Goal: Task Accomplishment & Management: Complete application form

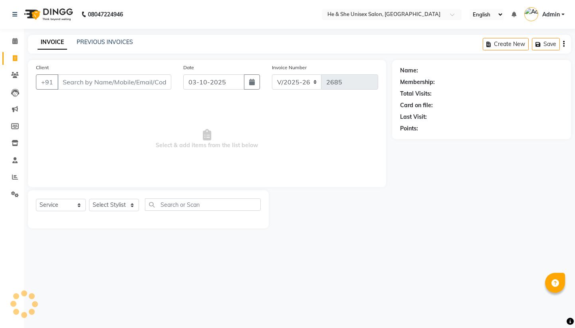
select select "4745"
select select "service"
type input "7903104143"
click at [159, 79] on span "Add Client" at bounding box center [151, 82] width 32 height 8
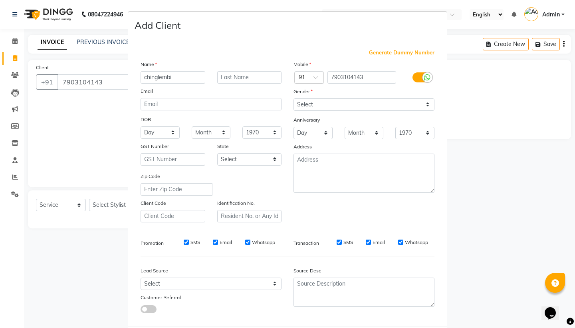
type input "chinglembi"
click at [301, 106] on select "Select [DEMOGRAPHIC_DATA] [DEMOGRAPHIC_DATA] Other Prefer Not To Say" at bounding box center [364, 104] width 141 height 12
select select "[DEMOGRAPHIC_DATA]"
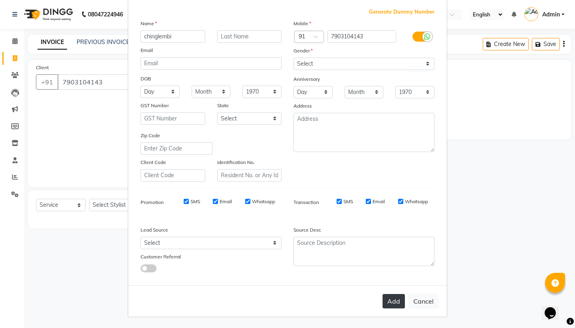
click at [390, 302] on button "Add" at bounding box center [394, 301] width 22 height 14
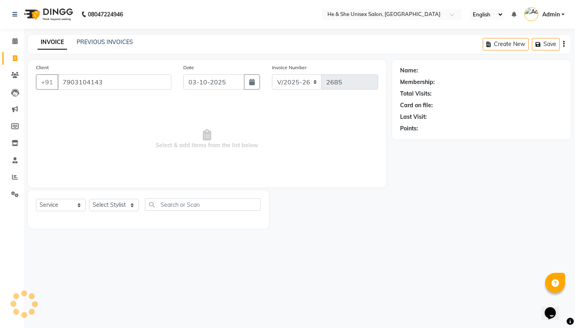
select select
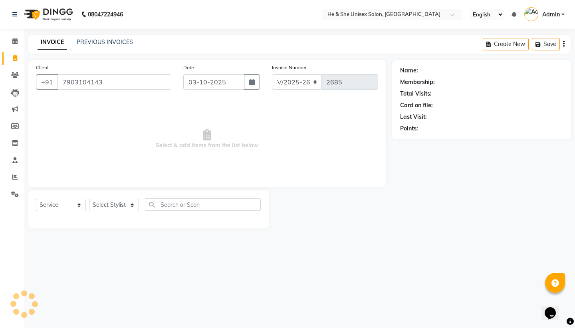
select select
checkbox input "false"
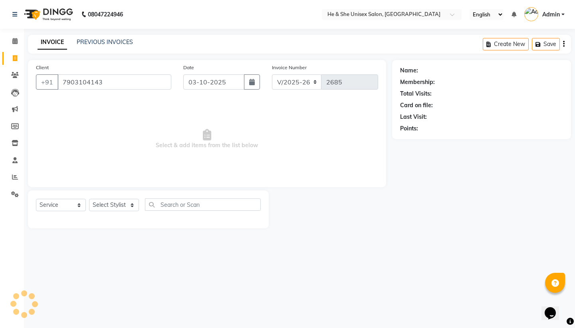
checkbox input "false"
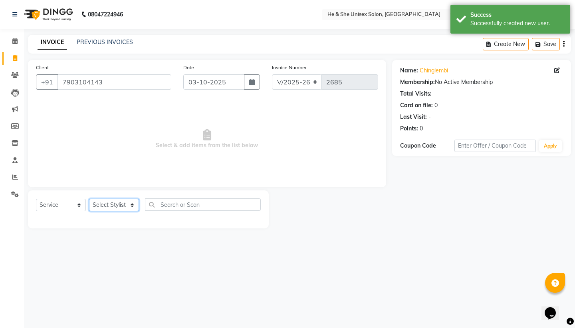
click at [126, 206] on select "Select Stylist [PERSON_NAME] [PERSON_NAME] [PERSON_NAME] Iqra [PERSON_NAME] Shr…" at bounding box center [114, 205] width 50 height 12
select select "28385"
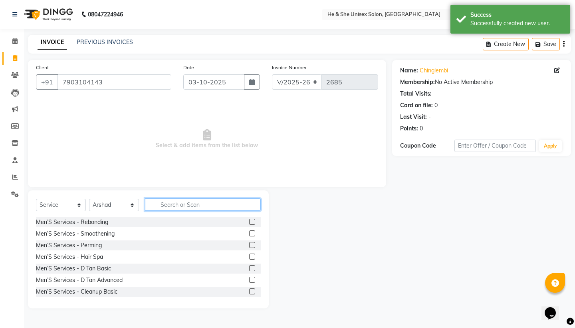
click at [165, 204] on input "text" at bounding box center [203, 204] width 116 height 12
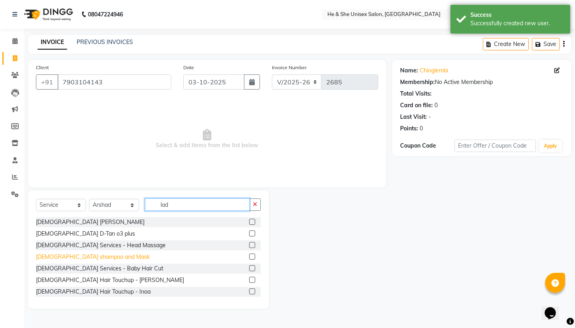
type input "lad"
click at [92, 256] on div "[DEMOGRAPHIC_DATA] shampoo and Mask" at bounding box center [93, 257] width 114 height 8
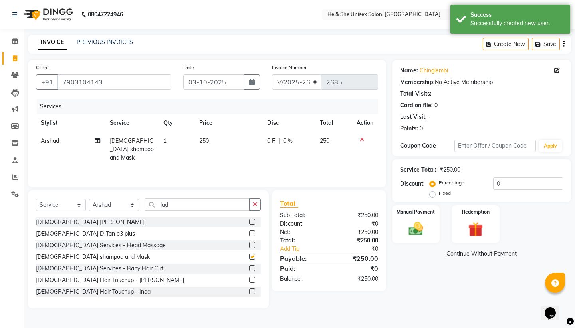
checkbox input "false"
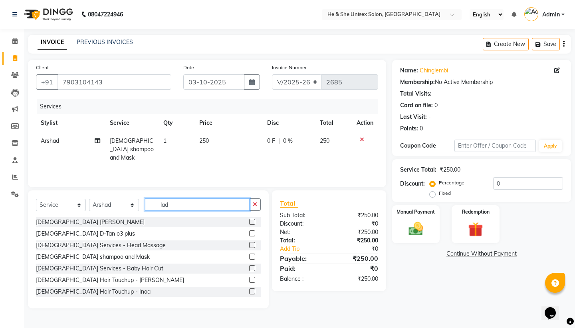
click at [185, 203] on input "lad" at bounding box center [197, 204] width 105 height 12
type input "l"
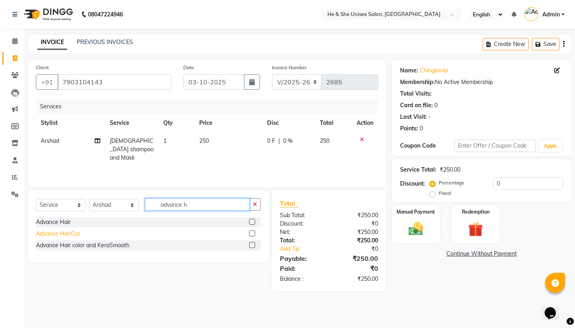
type input "advance h"
click at [46, 234] on div "Advance HairCut" at bounding box center [58, 233] width 44 height 8
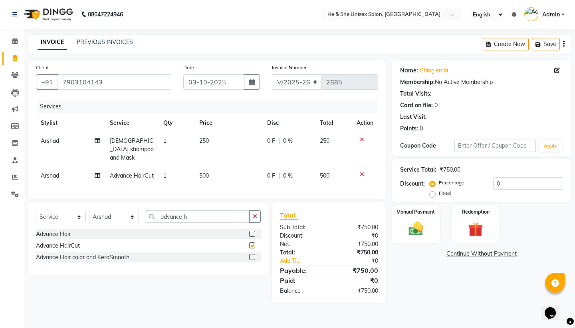
checkbox input "false"
click at [118, 215] on select "Select Stylist [PERSON_NAME] [PERSON_NAME] [PERSON_NAME] Iqra [PERSON_NAME] Shr…" at bounding box center [114, 217] width 50 height 12
select select "28392"
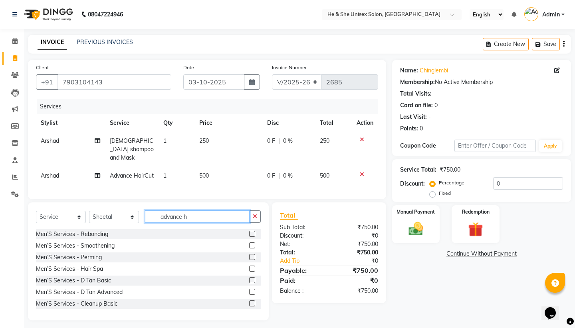
click at [199, 219] on input "advance h" at bounding box center [197, 216] width 105 height 12
type input "a"
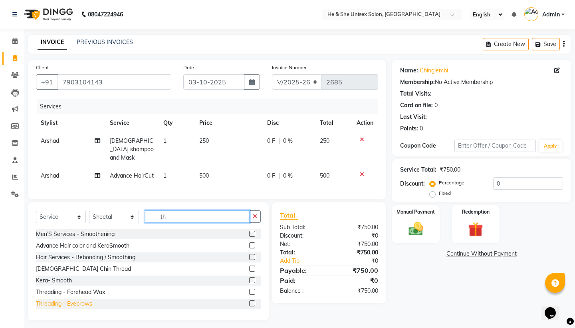
type input "th"
click at [73, 301] on div "Threading - Eyebrows" at bounding box center [64, 303] width 56 height 8
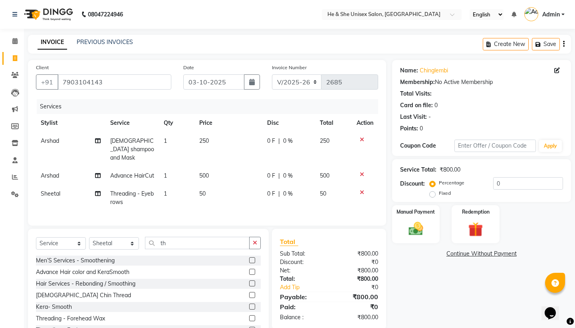
checkbox input "false"
click at [419, 224] on img at bounding box center [416, 229] width 25 height 18
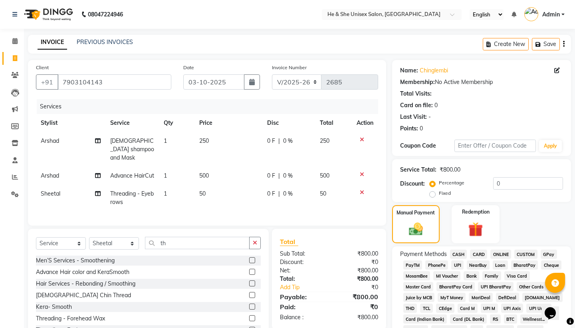
click at [462, 263] on span "UPI" at bounding box center [458, 264] width 12 height 9
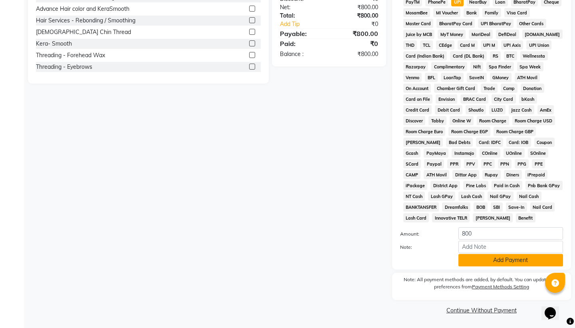
click at [476, 264] on button "Add Payment" at bounding box center [511, 260] width 105 height 12
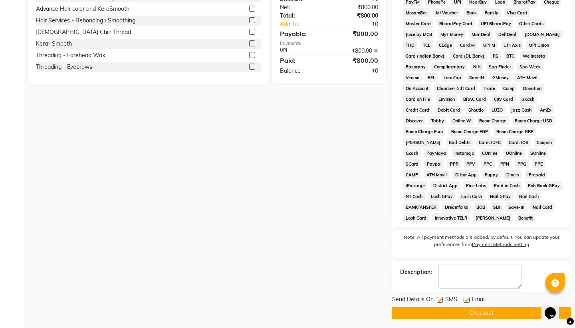
scroll to position [266, 0]
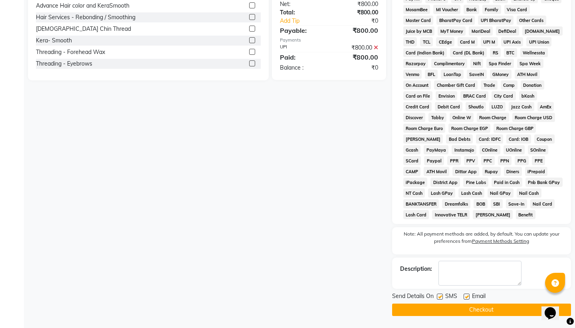
click at [474, 309] on button "Checkout" at bounding box center [481, 309] width 179 height 12
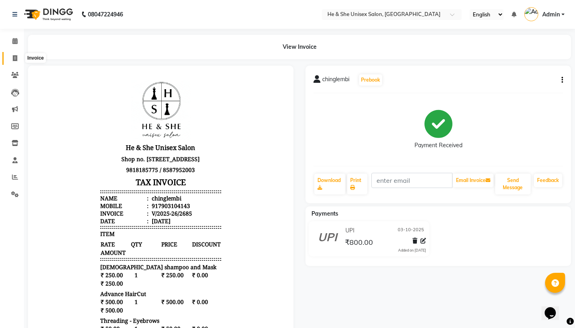
click at [11, 60] on span at bounding box center [15, 58] width 14 height 9
select select "service"
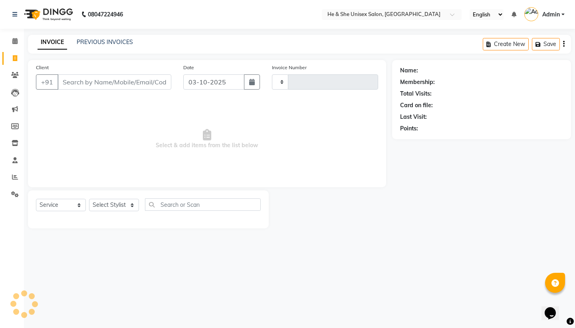
type input "2686"
select select "4745"
click at [71, 82] on input "Client" at bounding box center [115, 81] width 114 height 15
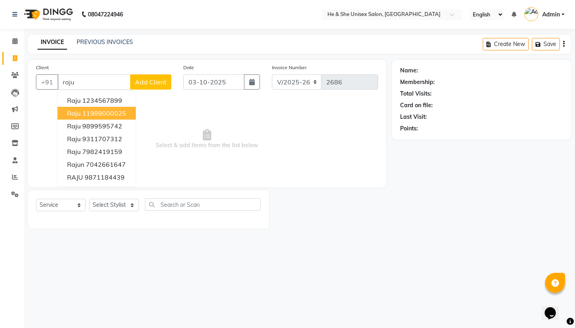
click at [87, 115] on ngb-highlight "11989000025" at bounding box center [104, 113] width 44 height 8
type input "11989000025"
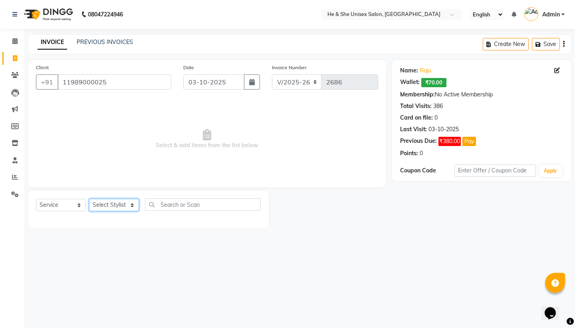
select select "28386"
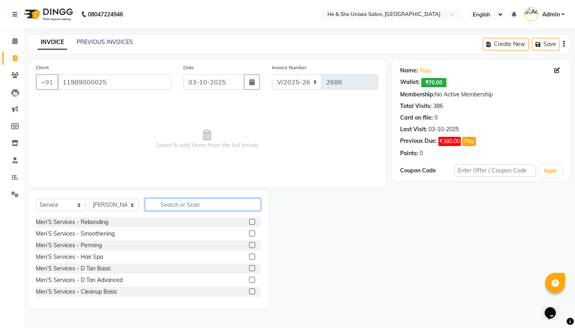
click at [189, 207] on input "text" at bounding box center [203, 204] width 116 height 12
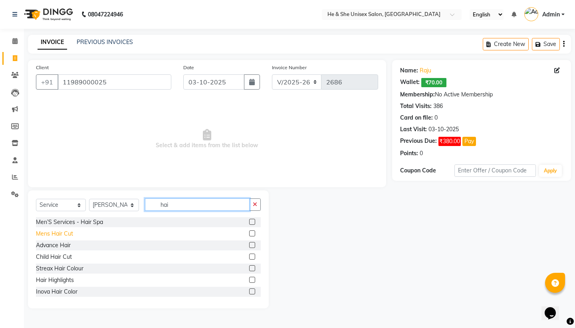
type input "hai"
click at [62, 234] on div "Mens Hair Cut" at bounding box center [54, 233] width 37 height 8
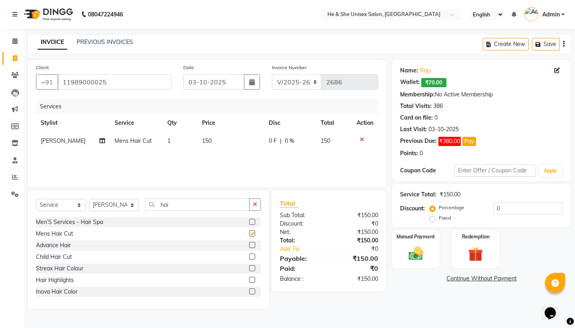
checkbox input "false"
click at [398, 246] on div "Manual Payment" at bounding box center [416, 249] width 50 height 40
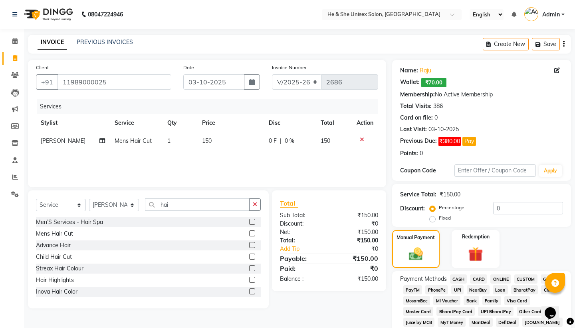
click at [460, 276] on span "CASH" at bounding box center [458, 278] width 17 height 9
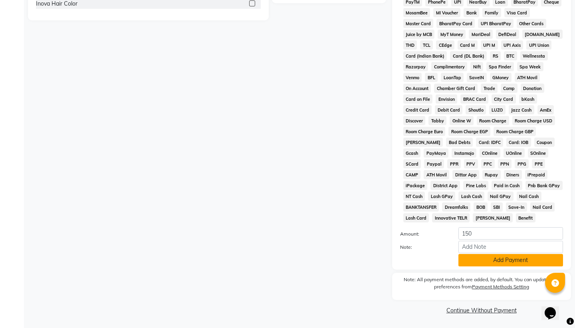
click at [482, 263] on button "Add Payment" at bounding box center [511, 260] width 105 height 12
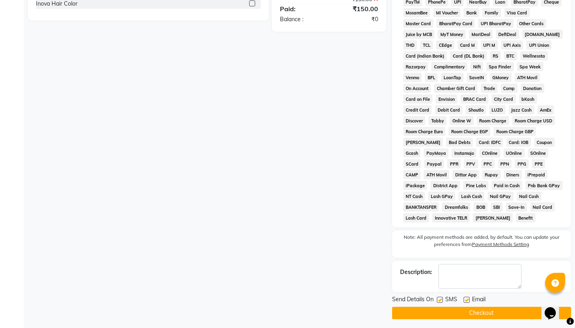
scroll to position [291, 0]
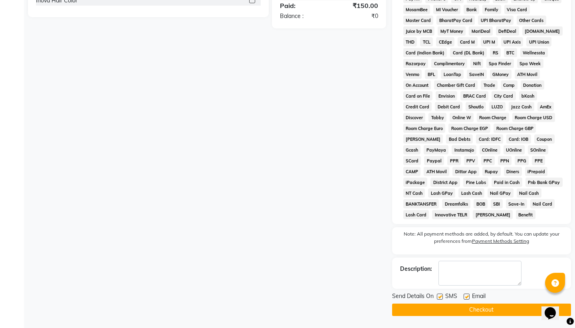
click at [477, 312] on button "Checkout" at bounding box center [481, 309] width 179 height 12
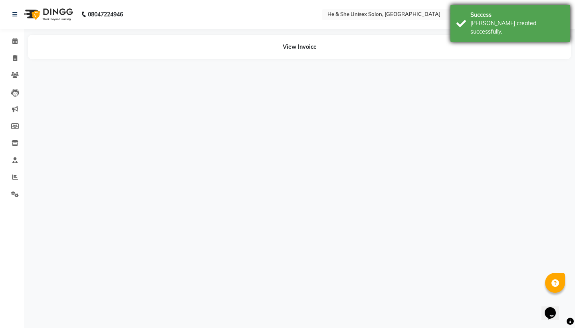
click at [528, 27] on div "[PERSON_NAME] created successfully." at bounding box center [518, 27] width 94 height 17
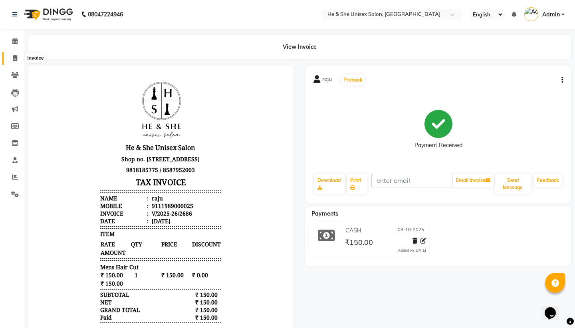
click at [16, 60] on icon at bounding box center [15, 58] width 4 height 6
select select "service"
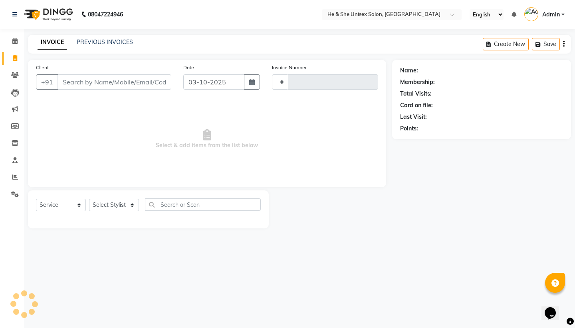
type input "2687"
select select "4745"
click at [71, 82] on input "Client" at bounding box center [115, 81] width 114 height 15
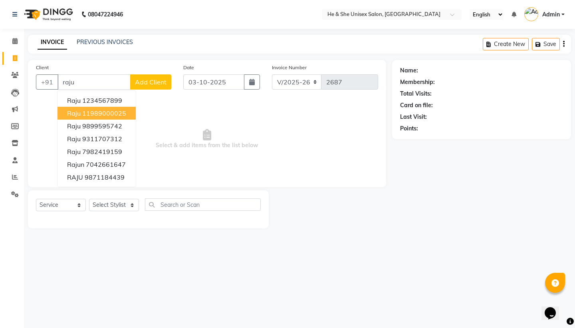
click at [79, 115] on span "raju" at bounding box center [74, 113] width 14 height 8
type input "11989000025"
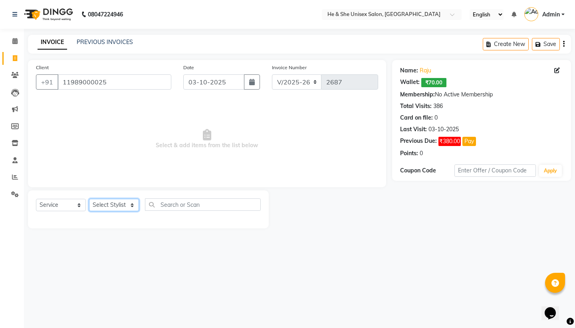
select select "28386"
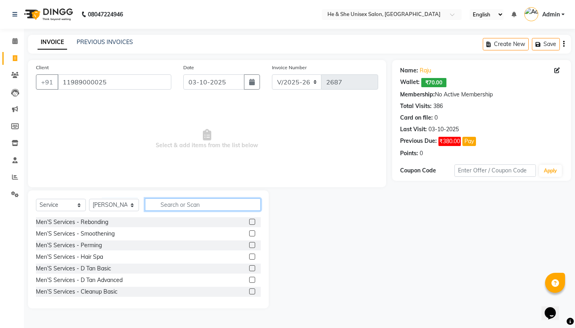
click at [169, 206] on input "text" at bounding box center [203, 204] width 116 height 12
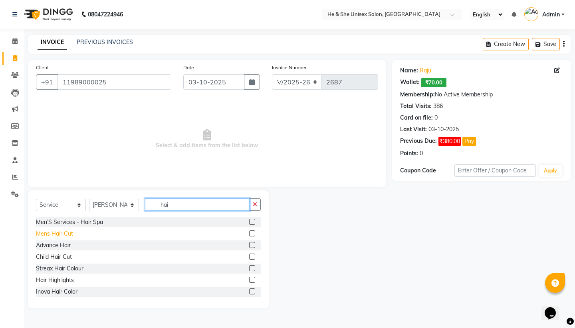
type input "hai"
click at [45, 235] on div "Mens Hair Cut" at bounding box center [54, 233] width 37 height 8
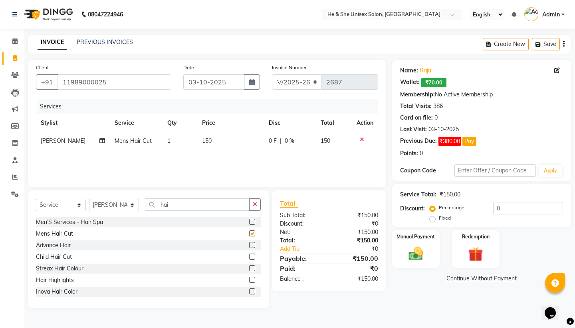
checkbox input "false"
click at [426, 249] on img at bounding box center [416, 254] width 25 height 18
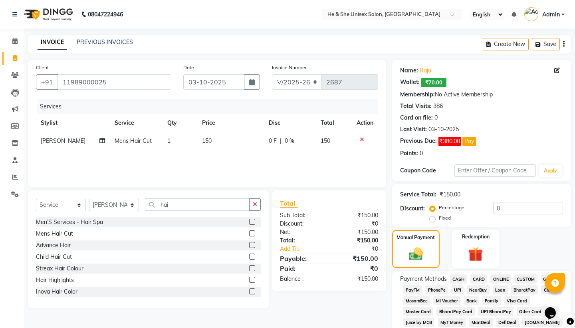
click at [460, 280] on span "CASH" at bounding box center [458, 278] width 17 height 9
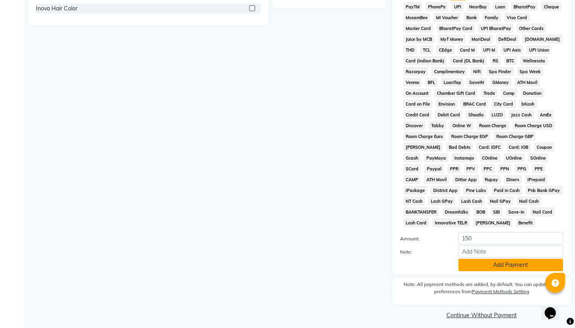
click at [482, 265] on button "Add Payment" at bounding box center [511, 265] width 105 height 12
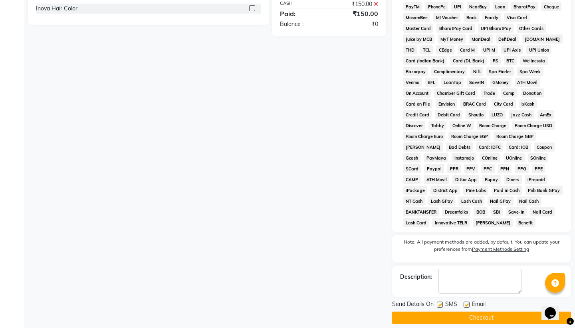
scroll to position [291, 0]
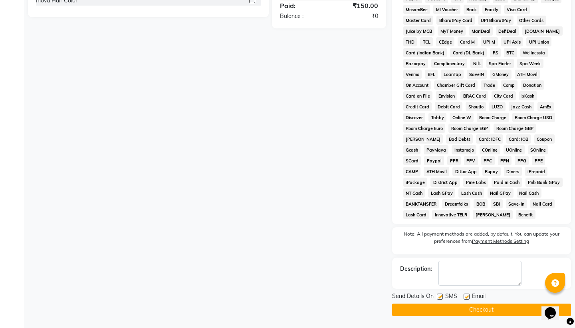
click at [478, 313] on button "Checkout" at bounding box center [481, 309] width 179 height 12
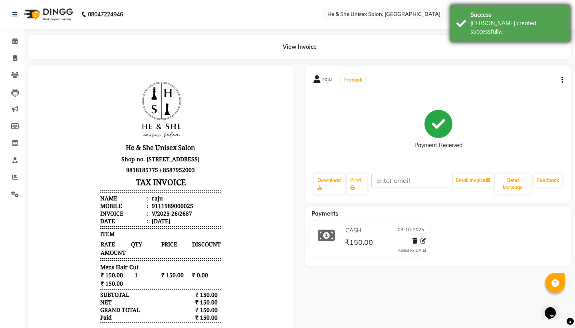
click at [512, 26] on div "[PERSON_NAME] created successfully." at bounding box center [518, 27] width 94 height 17
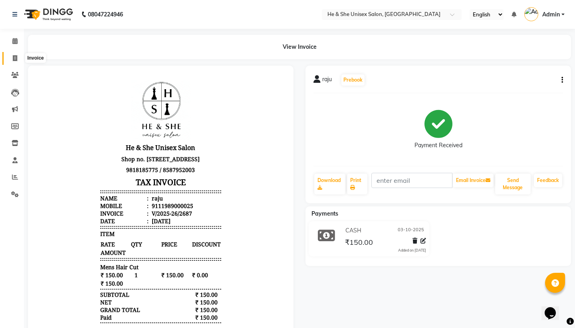
click at [20, 62] on span at bounding box center [15, 58] width 14 height 9
select select "service"
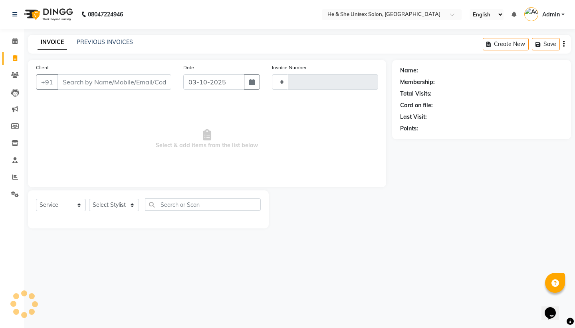
type input "2688"
select select "4745"
click at [72, 79] on input "Client" at bounding box center [115, 81] width 114 height 15
type input "a"
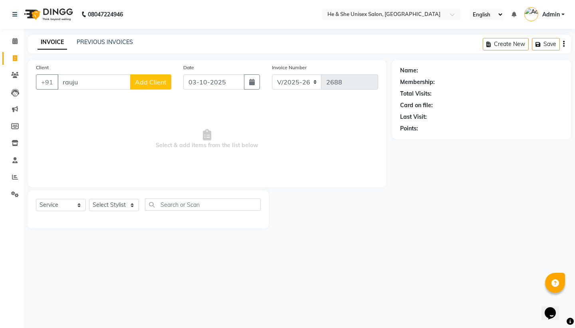
click at [88, 81] on input "rauju" at bounding box center [94, 81] width 73 height 15
type input "r"
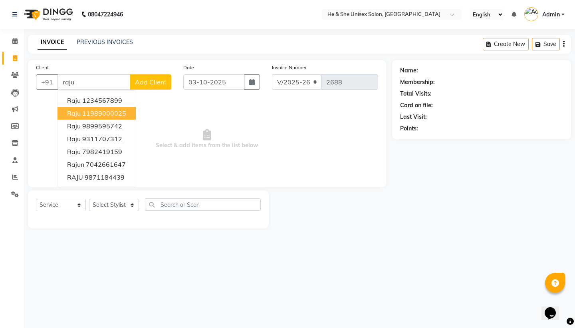
click at [91, 113] on ngb-highlight "11989000025" at bounding box center [104, 113] width 44 height 8
type input "11989000025"
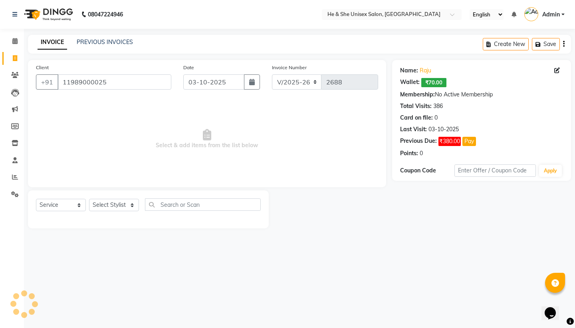
click at [115, 197] on div "Select Service Product Membership Package Voucher Prepaid Gift Card Select Styl…" at bounding box center [148, 209] width 241 height 38
select select "28386"
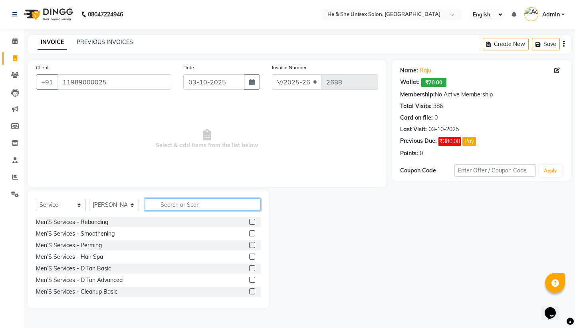
click at [191, 204] on input "text" at bounding box center [203, 204] width 116 height 12
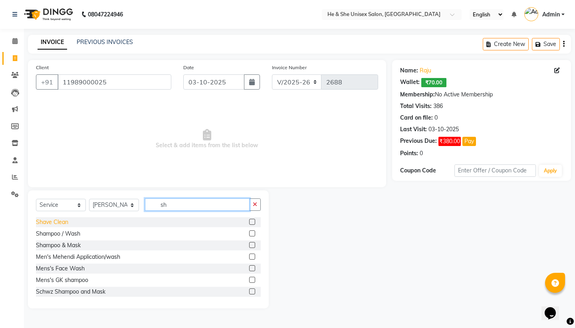
type input "sh"
click at [46, 223] on div "Shave Clean" at bounding box center [52, 222] width 32 height 8
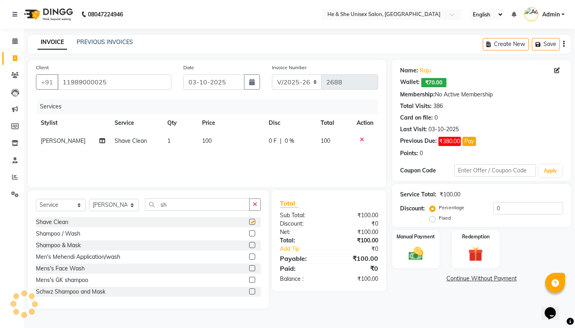
checkbox input "false"
click at [420, 247] on img at bounding box center [416, 254] width 25 height 18
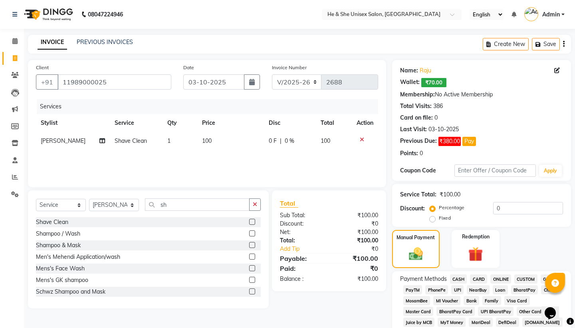
click at [460, 278] on span "CASH" at bounding box center [458, 278] width 17 height 9
click at [460, 287] on span "UPI" at bounding box center [458, 289] width 12 height 9
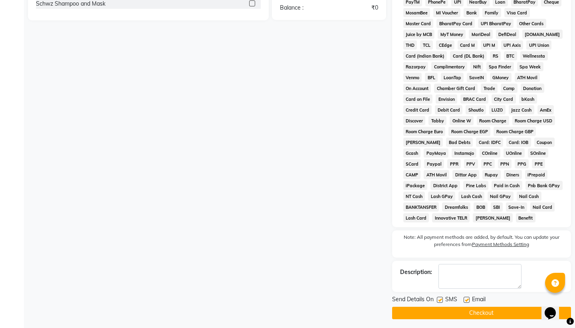
scroll to position [291, 0]
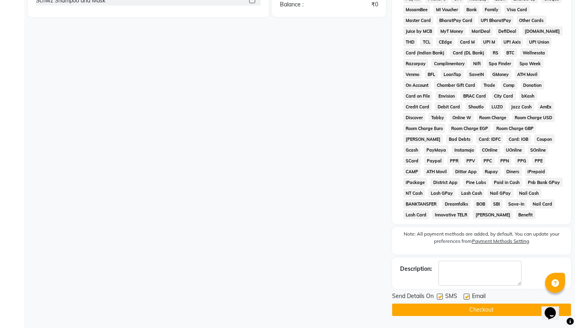
click at [477, 309] on button "Checkout" at bounding box center [481, 309] width 179 height 12
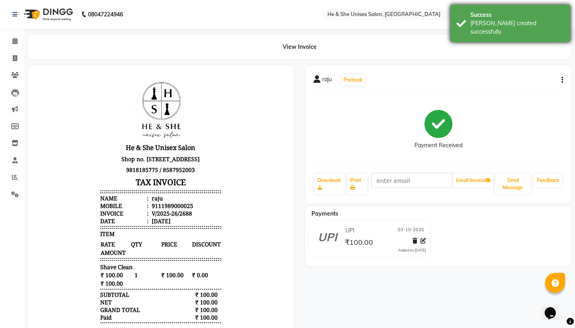
click at [499, 18] on div "Success" at bounding box center [518, 15] width 94 height 8
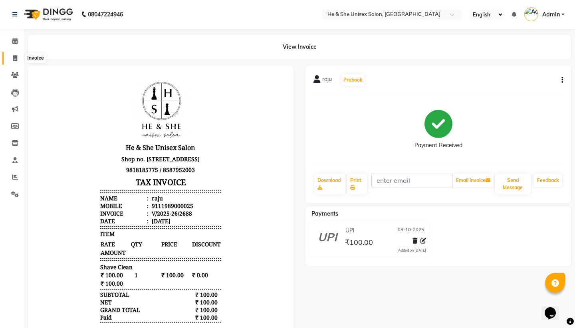
click at [8, 61] on span at bounding box center [15, 58] width 14 height 9
select select "4745"
select select "service"
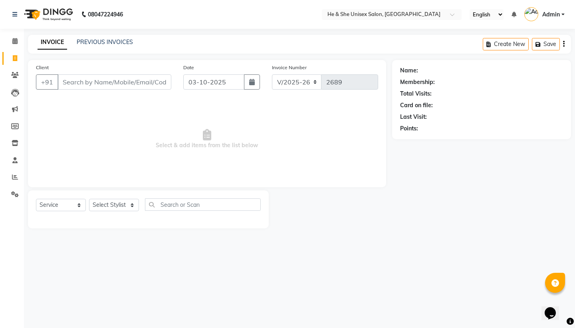
click at [111, 100] on span "Select & add items from the list below" at bounding box center [207, 139] width 343 height 80
select select "46573"
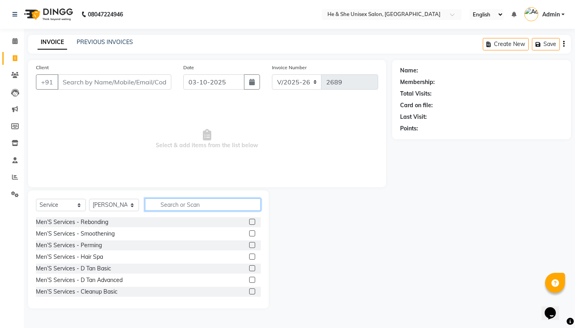
click at [171, 199] on input "text" at bounding box center [203, 204] width 116 height 12
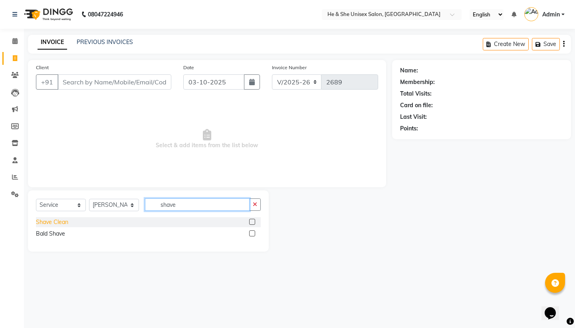
type input "shave"
click at [43, 220] on div "Shave Clean" at bounding box center [52, 222] width 32 height 8
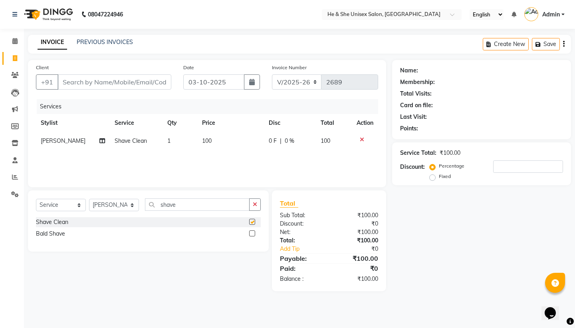
checkbox input "false"
click at [258, 208] on button "button" at bounding box center [255, 204] width 12 height 12
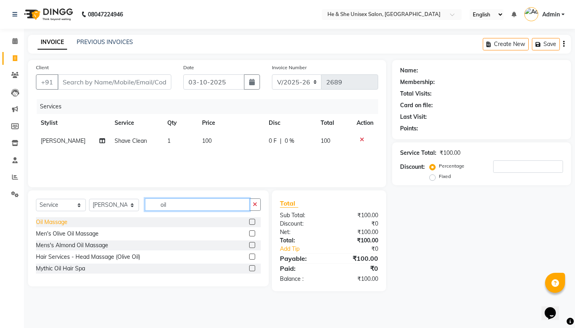
type input "oil"
click at [63, 223] on div "Oil Massage" at bounding box center [52, 222] width 32 height 8
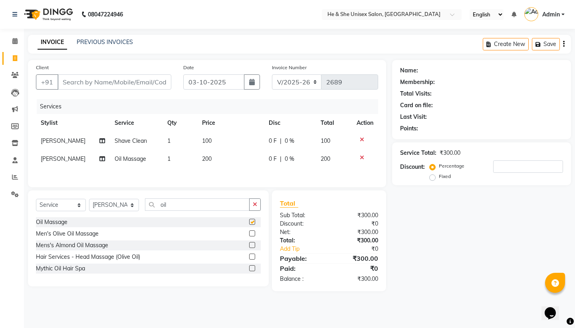
checkbox input "false"
click at [254, 207] on button "button" at bounding box center [255, 204] width 12 height 12
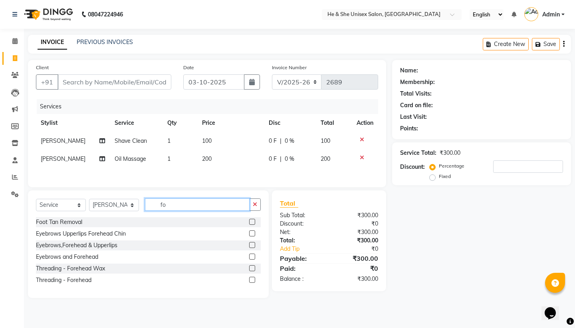
type input "f"
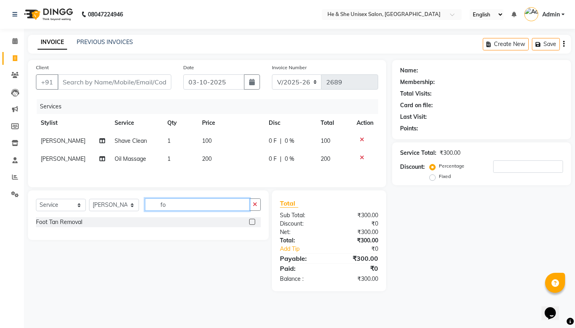
type input "f"
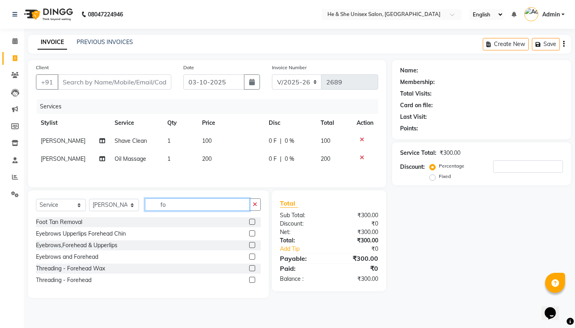
type input "f"
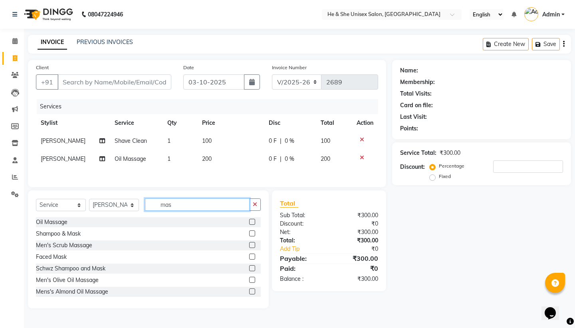
type input "mas"
click at [361, 139] on icon at bounding box center [362, 140] width 4 height 6
click at [182, 208] on input "mas" at bounding box center [197, 204] width 105 height 12
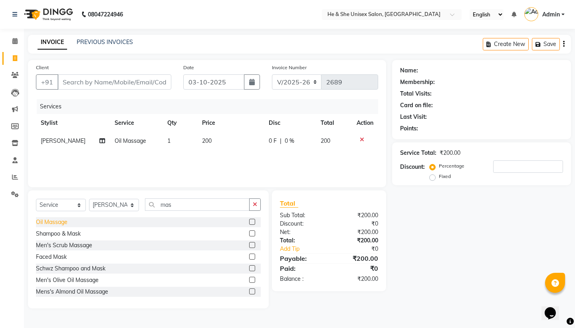
click at [57, 222] on div "Oil Massage" at bounding box center [52, 222] width 32 height 8
checkbox input "false"
click at [207, 158] on span "200" at bounding box center [207, 158] width 10 height 7
select select "46573"
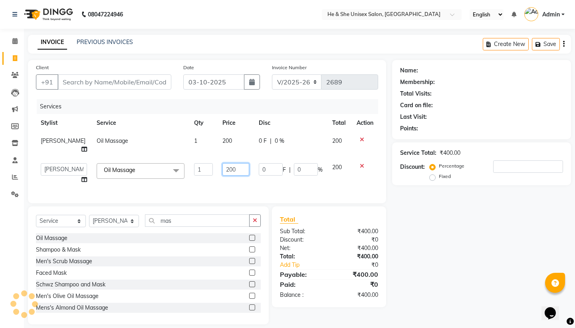
click at [227, 163] on input "200" at bounding box center [236, 169] width 27 height 12
type input "2"
type input "400"
click at [190, 214] on input "mas" at bounding box center [197, 220] width 105 height 12
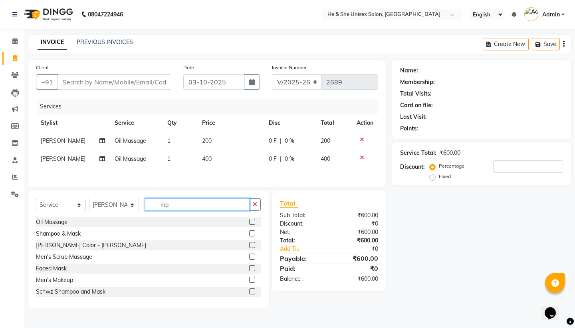
type input "m"
type input "sh"
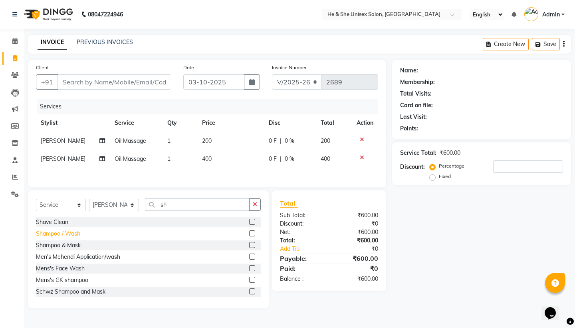
click at [65, 237] on div "Shampoo / Wash" at bounding box center [58, 233] width 44 height 8
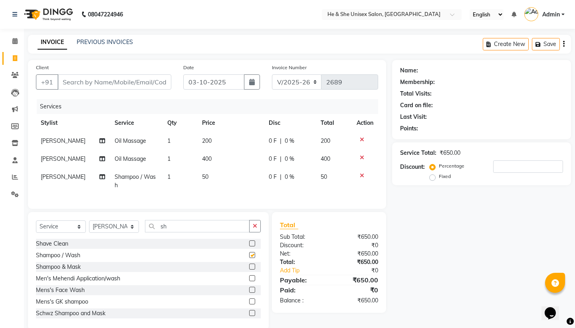
checkbox input "false"
click at [192, 232] on input "sh" at bounding box center [197, 226] width 105 height 12
select select "28385"
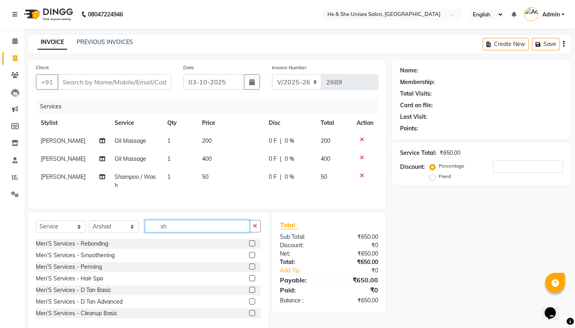
click at [170, 232] on input "sh" at bounding box center [197, 226] width 105 height 12
type input "s"
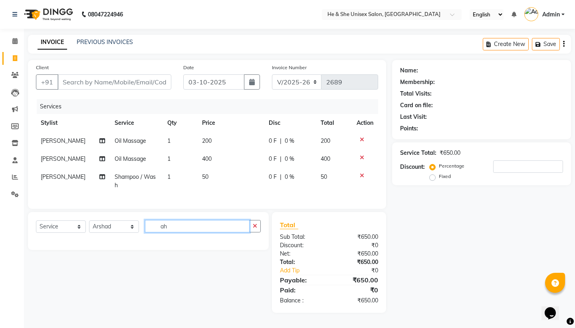
type input "a"
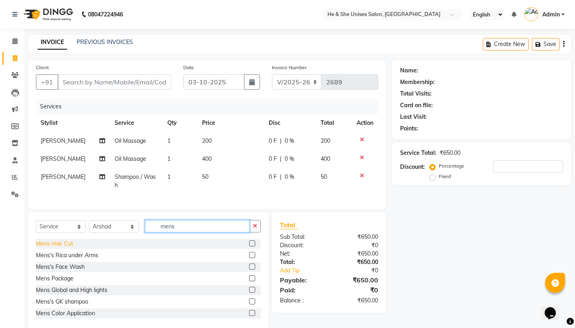
type input "mens"
click at [59, 248] on div "Mens Hair Cut" at bounding box center [54, 243] width 37 height 8
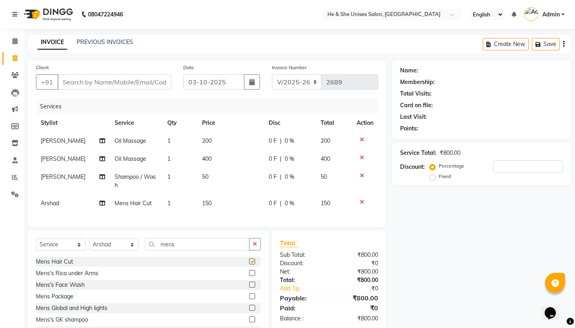
checkbox input "false"
click at [131, 82] on input "Client" at bounding box center [115, 81] width 114 height 15
type input "n"
type input "0"
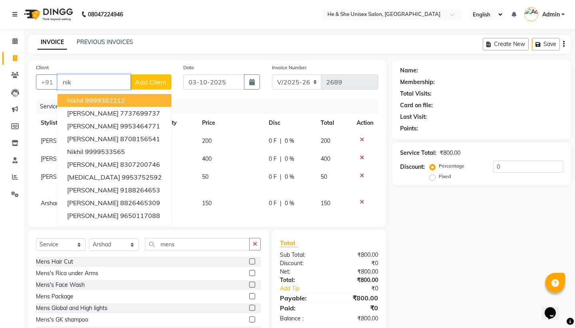
click at [123, 99] on ngb-highlight "9999382212" at bounding box center [105, 100] width 40 height 8
type input "9999382212"
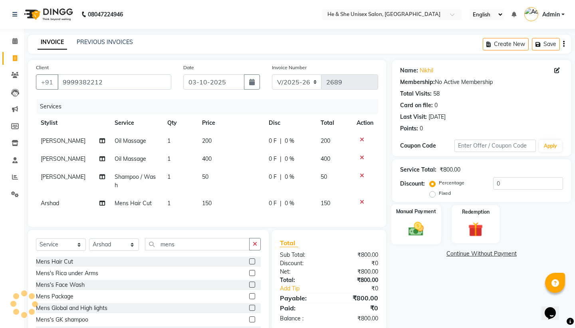
click at [422, 226] on img at bounding box center [416, 229] width 25 height 18
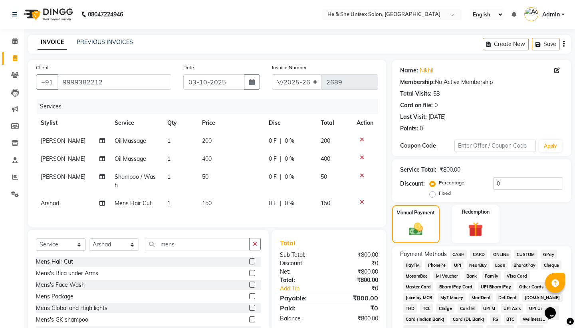
click at [461, 267] on span "UPI" at bounding box center [458, 264] width 12 height 9
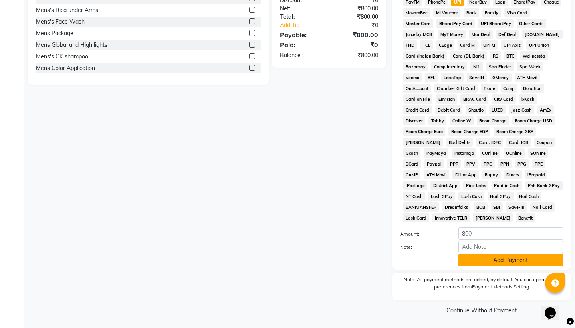
click at [505, 259] on button "Add Payment" at bounding box center [511, 260] width 105 height 12
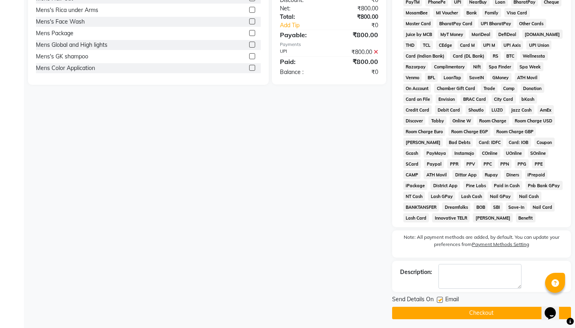
scroll to position [266, 0]
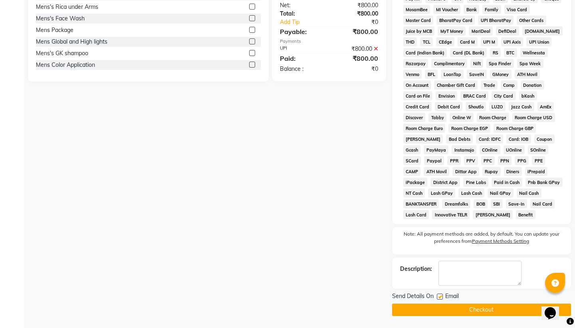
click at [486, 312] on button "Checkout" at bounding box center [481, 309] width 179 height 12
